Goal: Information Seeking & Learning: Learn about a topic

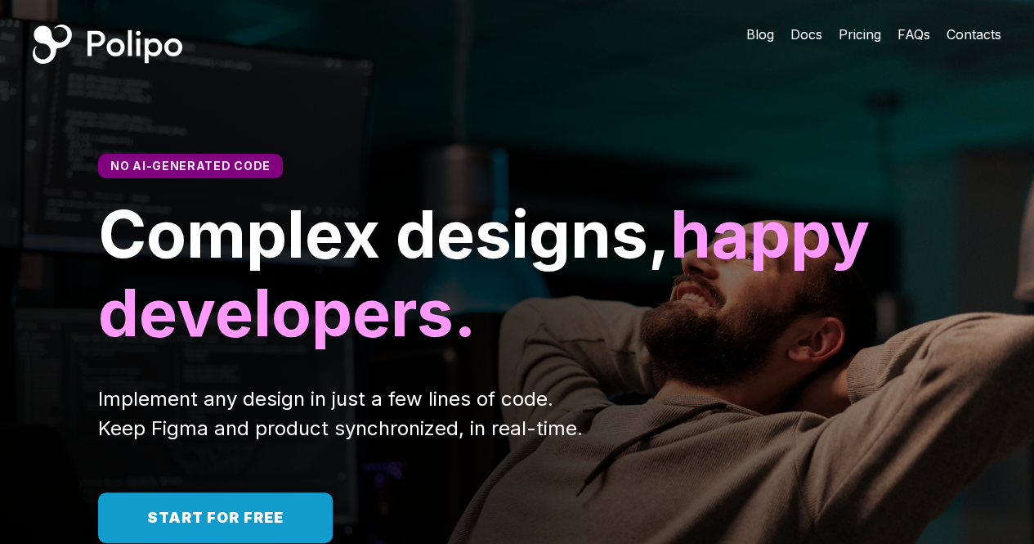
drag, startPoint x: 0, startPoint y: 0, endPoint x: 245, endPoint y: 534, distance: 587.5
click at [245, 534] on link "Start for free" at bounding box center [215, 517] width 235 height 51
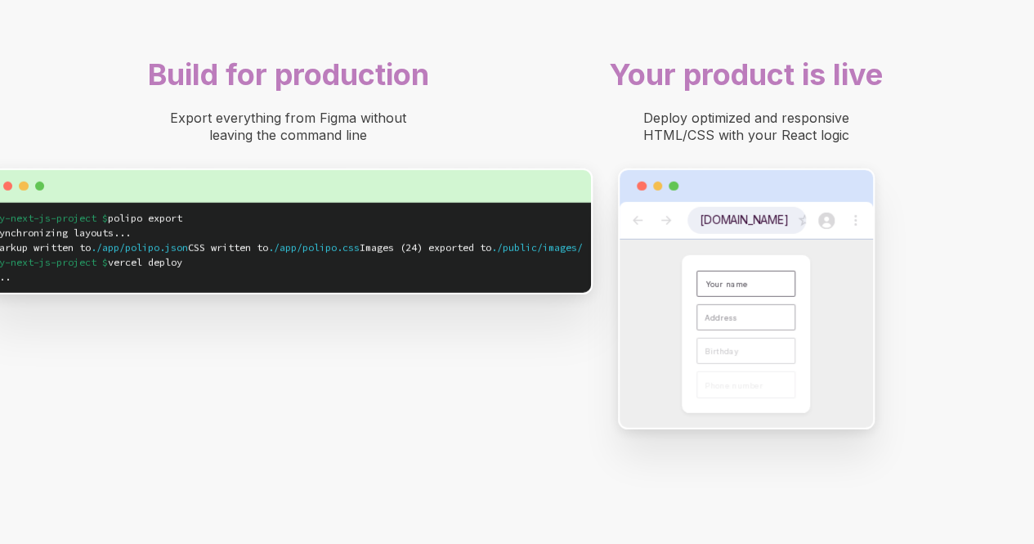
scroll to position [3308, 0]
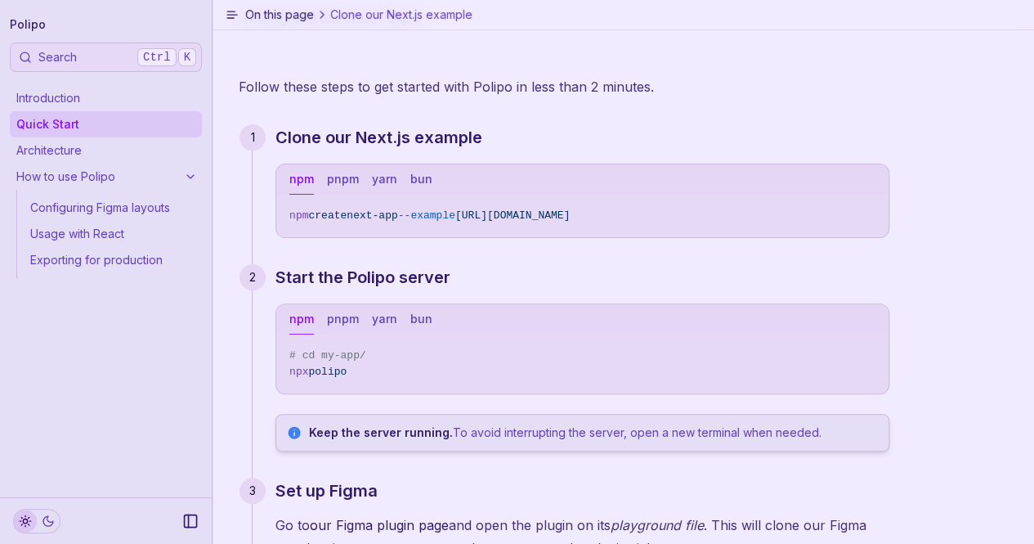
scroll to position [245, 0]
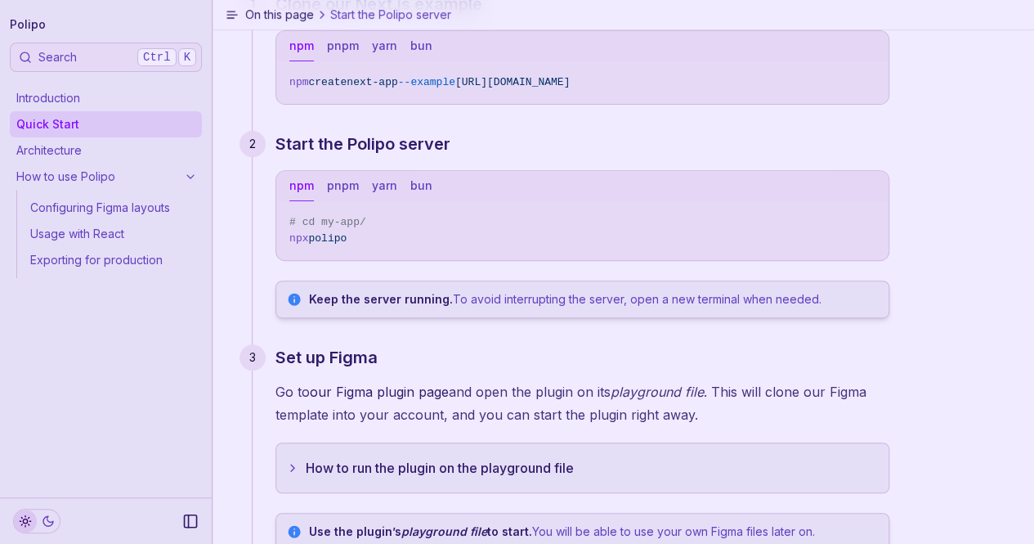
click at [454, 214] on span "# cd my-app/" at bounding box center [582, 222] width 586 height 16
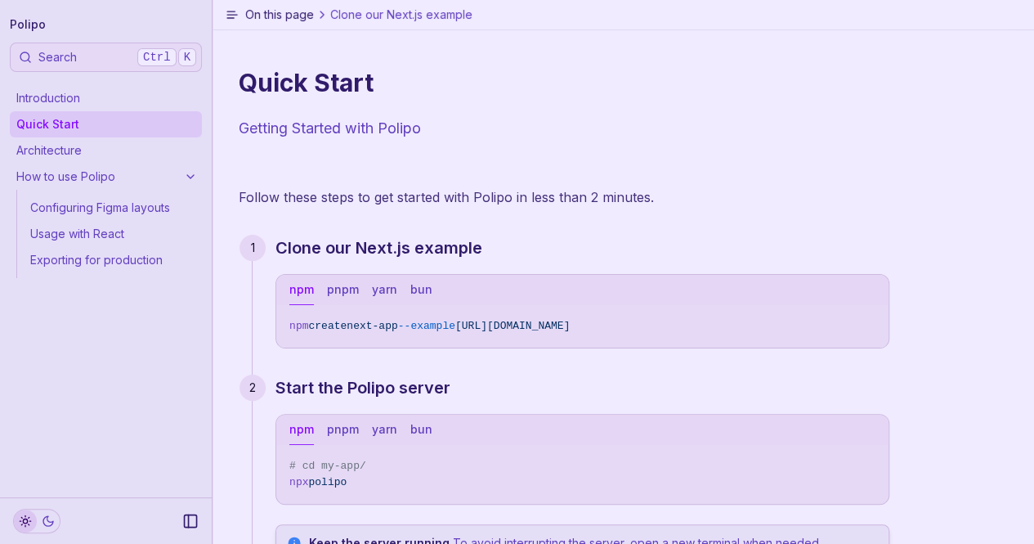
scroll to position [0, 0]
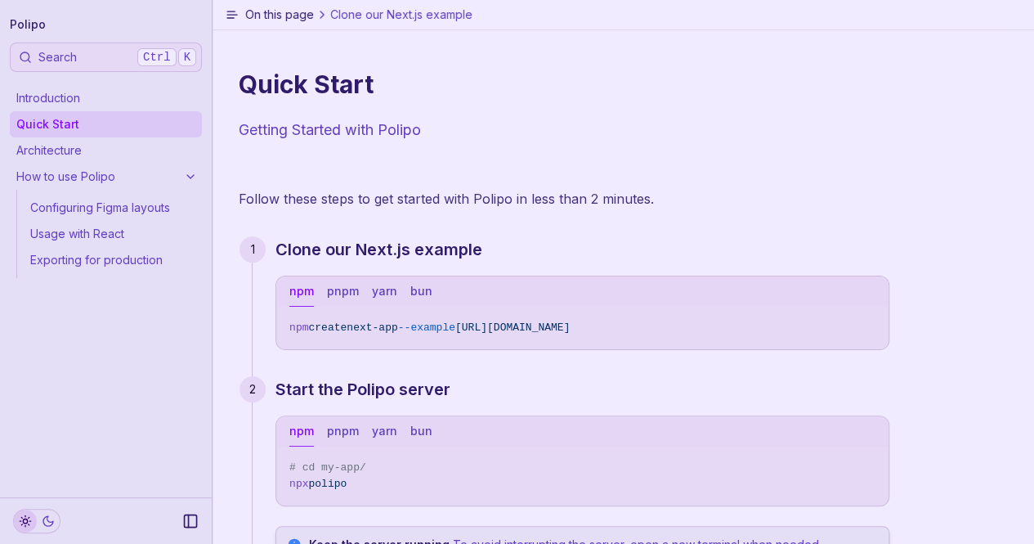
click at [62, 226] on link "Usage with React" at bounding box center [113, 234] width 178 height 26
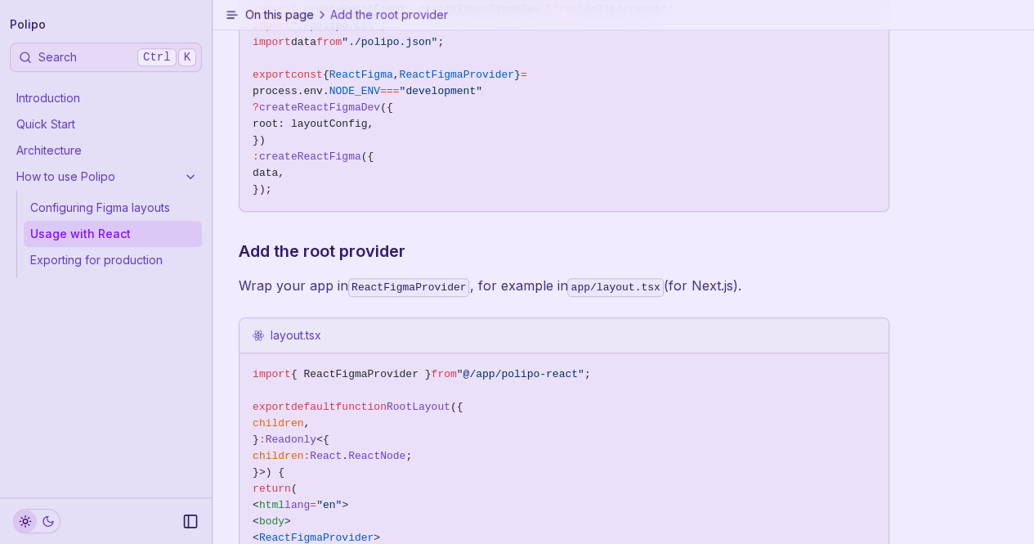
scroll to position [1063, 0]
